Goal: Communication & Community: Answer question/provide support

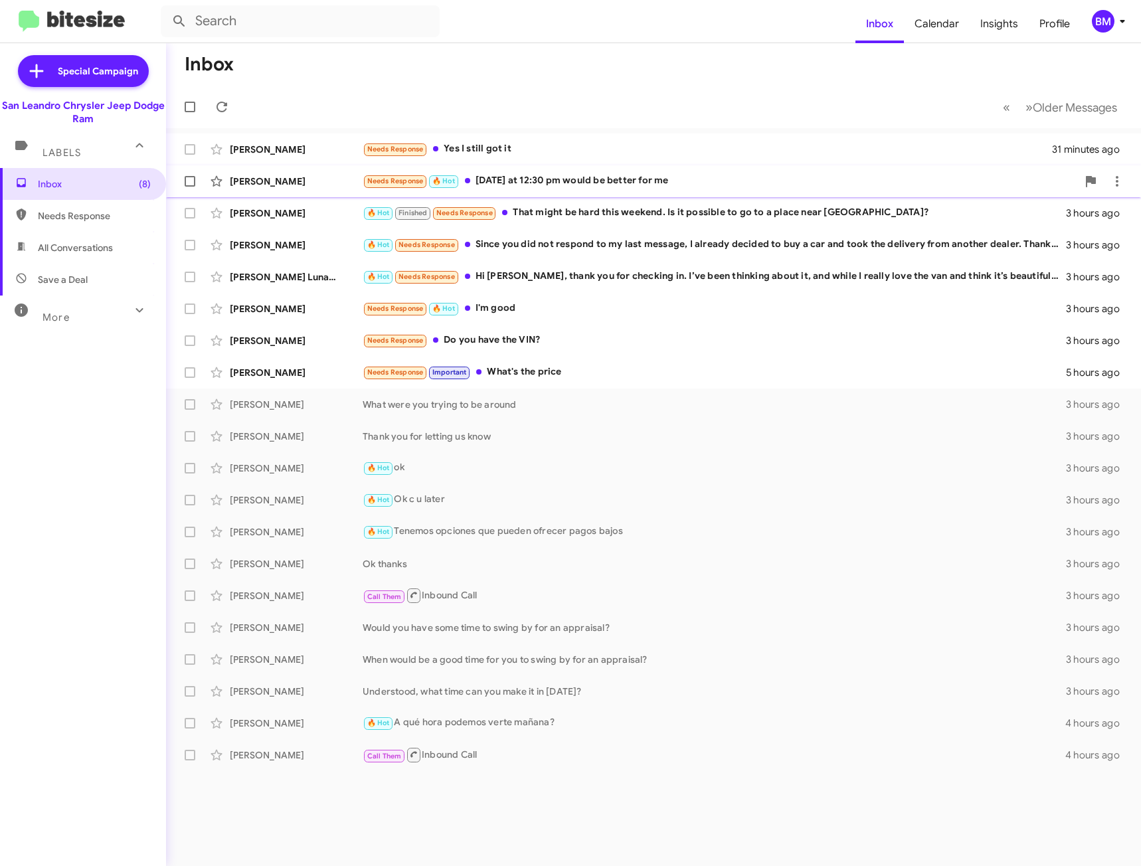
click at [328, 179] on div "[PERSON_NAME]" at bounding box center [296, 181] width 133 height 13
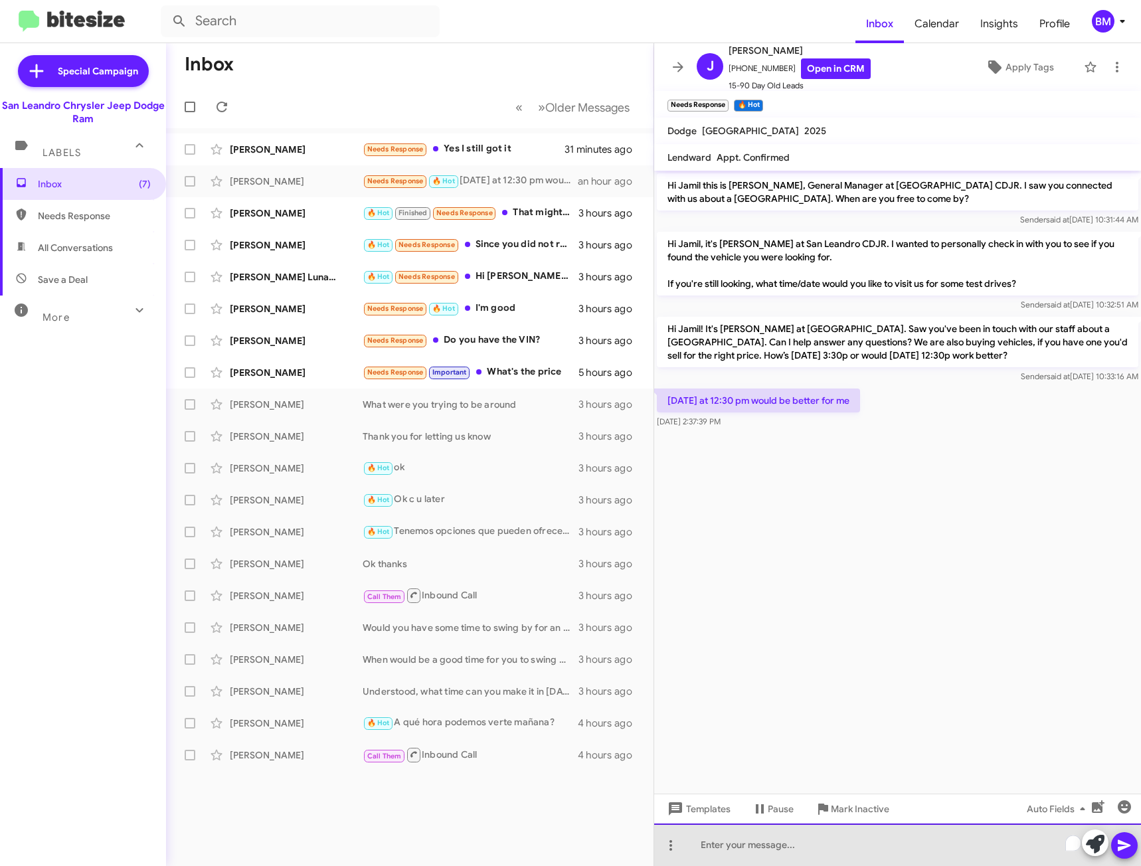
click at [767, 850] on div "To enrich screen reader interactions, please activate Accessibility in Grammarl…" at bounding box center [897, 845] width 487 height 43
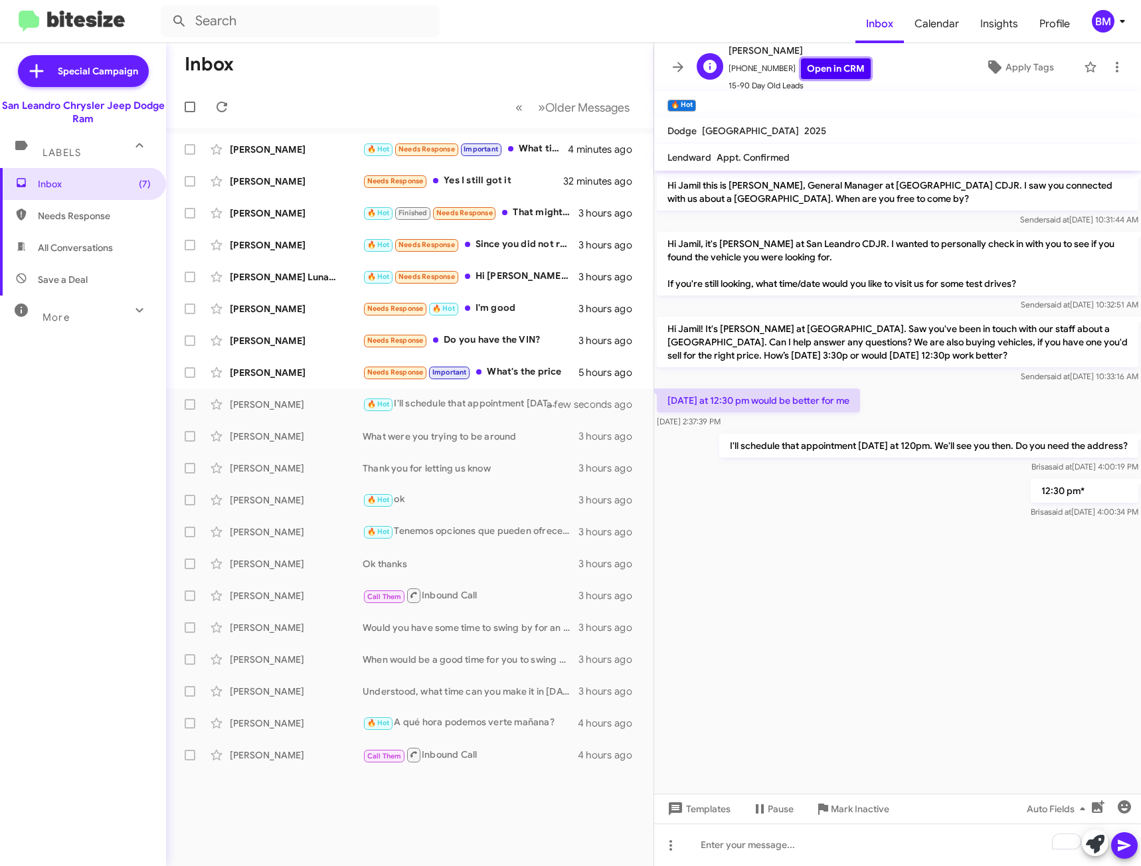
click at [804, 64] on link "Open in CRM" at bounding box center [836, 68] width 70 height 21
click at [223, 106] on icon at bounding box center [222, 107] width 16 height 16
click at [85, 215] on span "Needs Response" at bounding box center [94, 215] width 113 height 13
type input "in:needs-response"
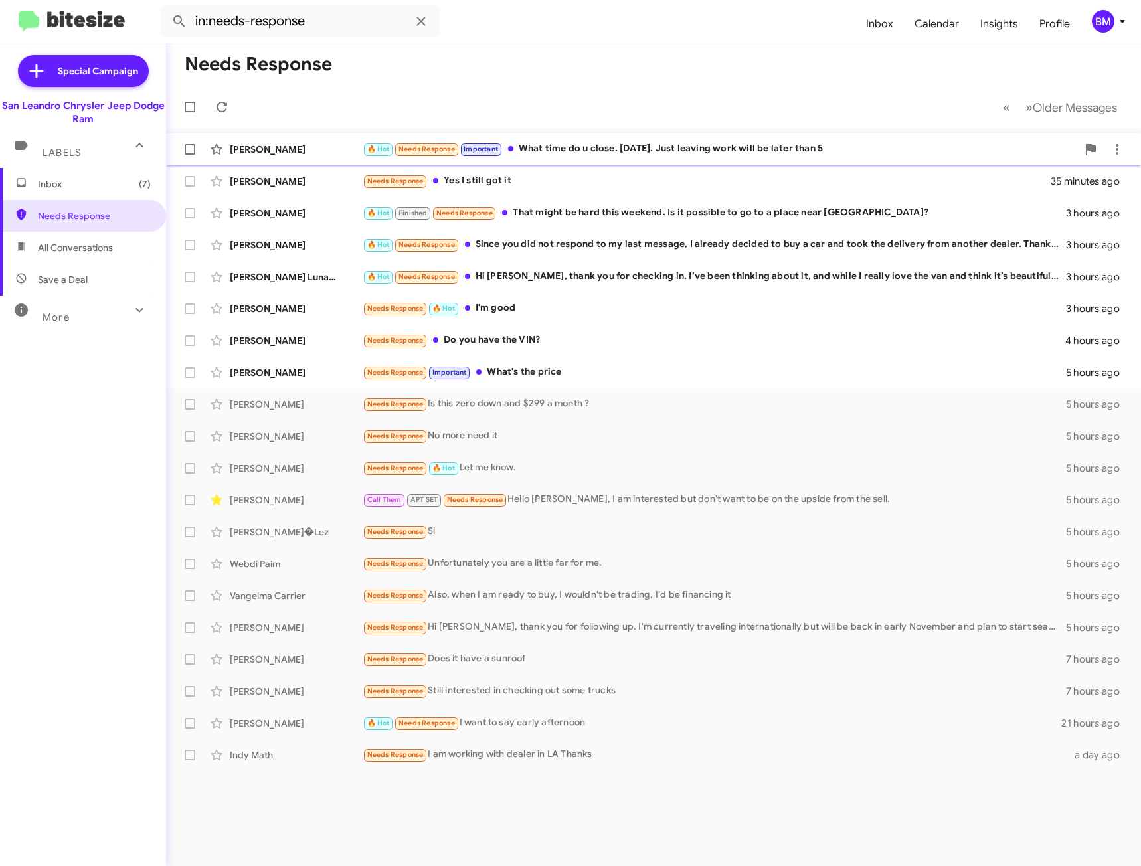
click at [254, 155] on div "[PERSON_NAME]" at bounding box center [296, 149] width 133 height 13
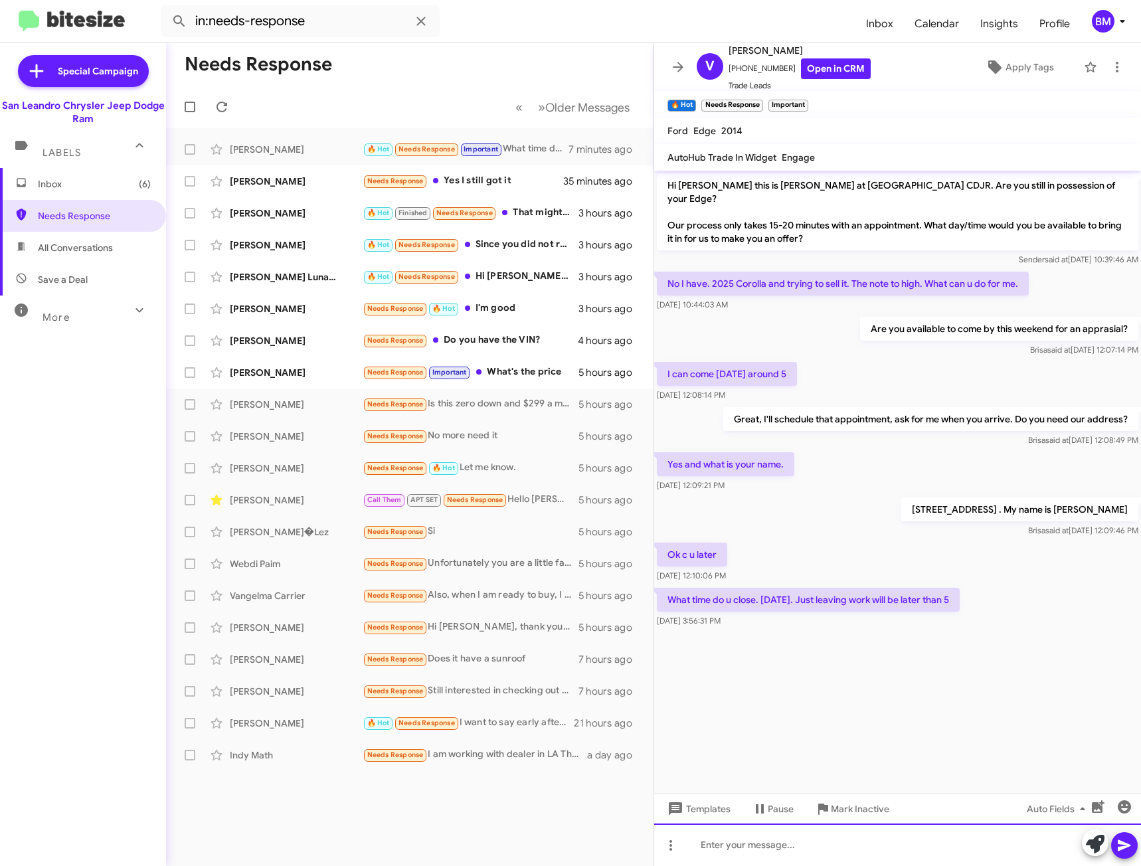
click at [840, 840] on div at bounding box center [897, 845] width 487 height 43
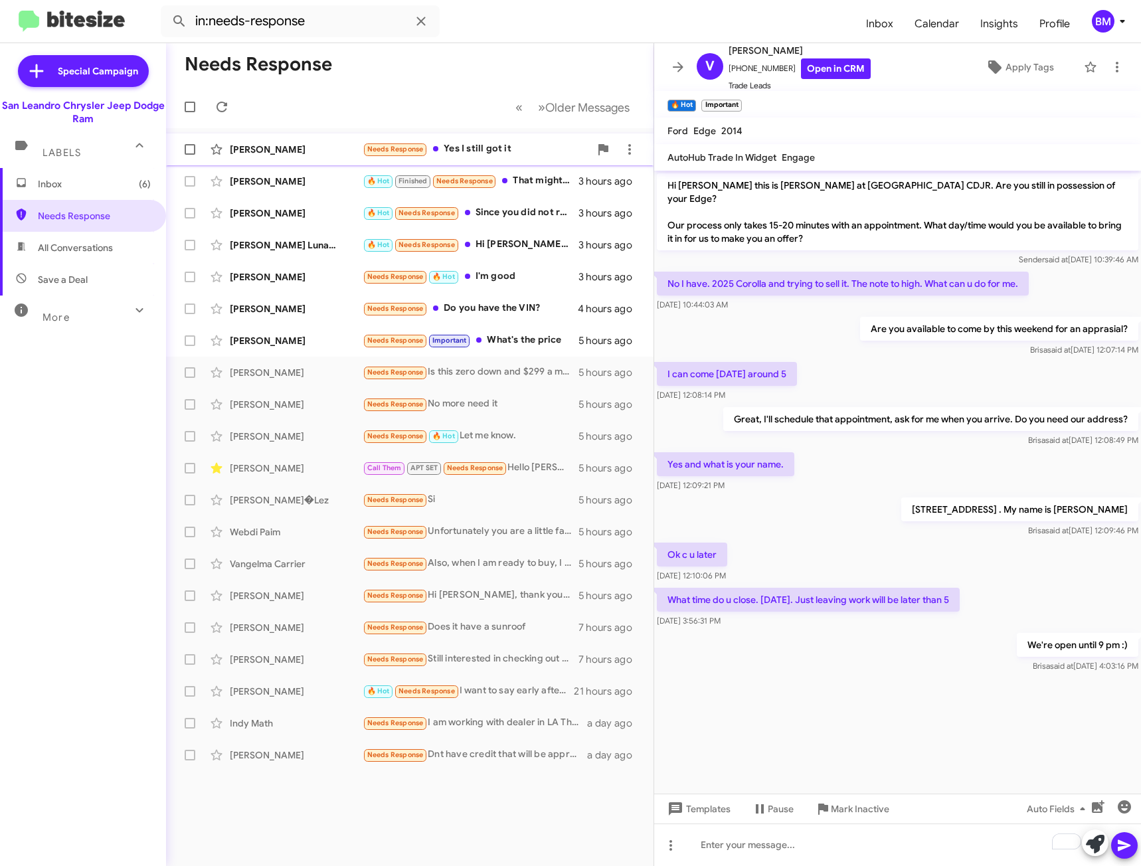
click at [480, 151] on div "Needs Response Yes I still got it" at bounding box center [476, 149] width 227 height 15
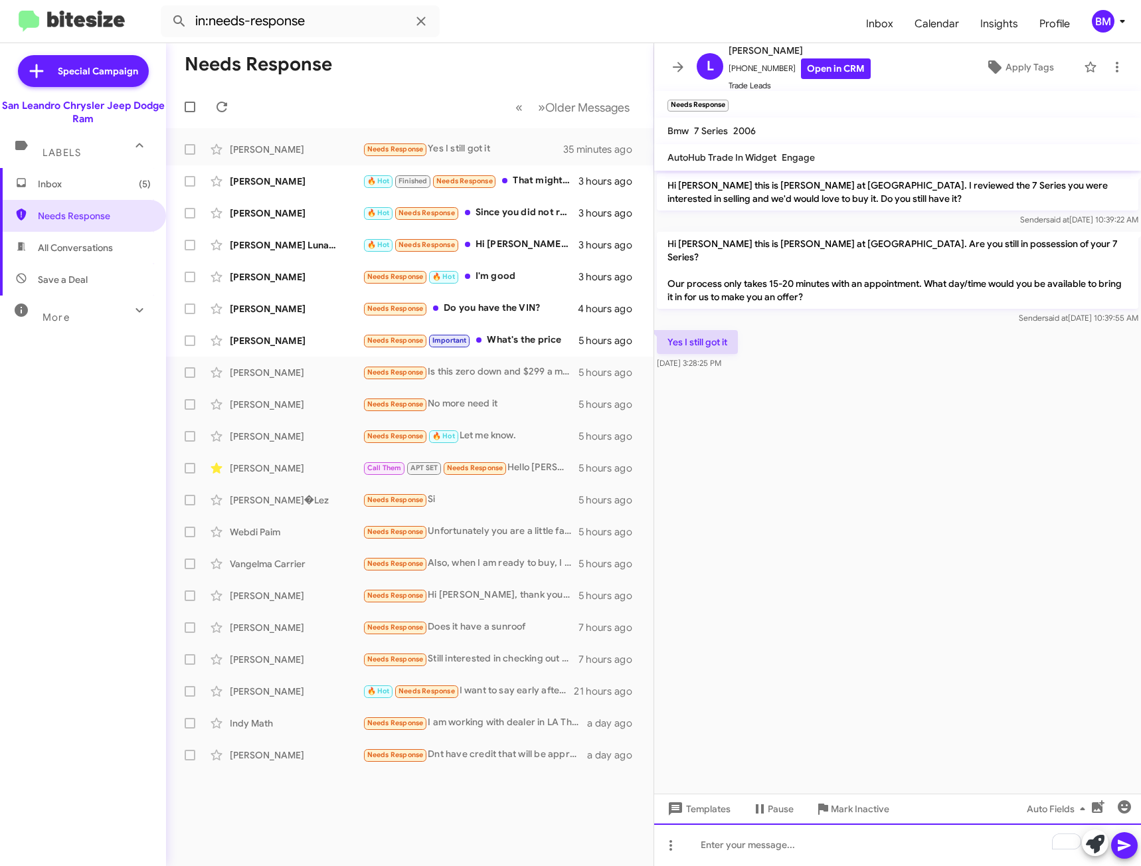
click at [812, 852] on div "To enrich screen reader interactions, please activate Accessibility in Grammarl…" at bounding box center [897, 845] width 487 height 43
